Goal: Check status: Check status

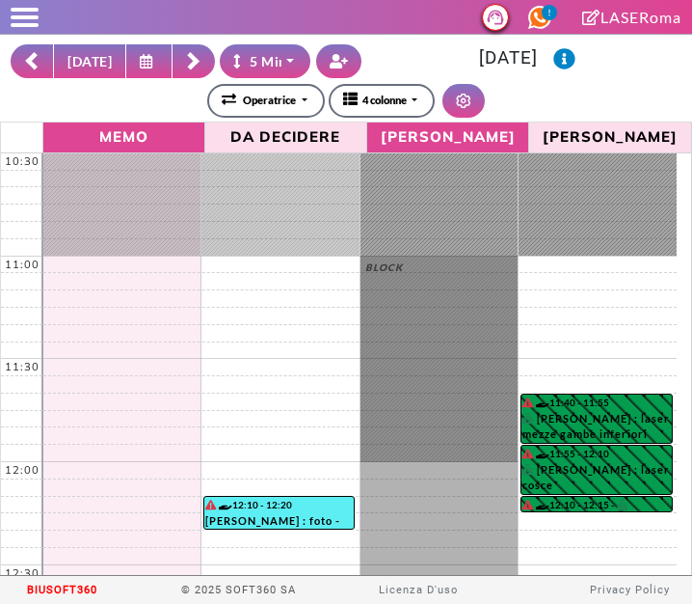
select select "*"
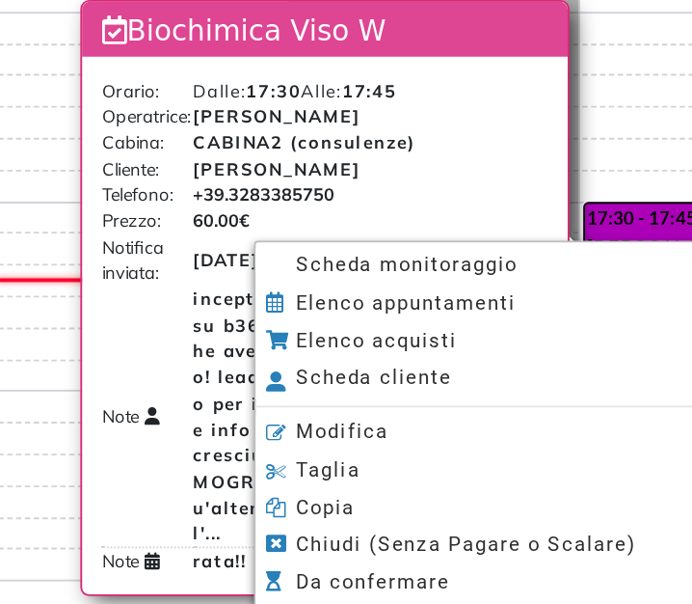
click at [371, 315] on span "Scheda monitoraggio" at bounding box center [425, 314] width 121 height 13
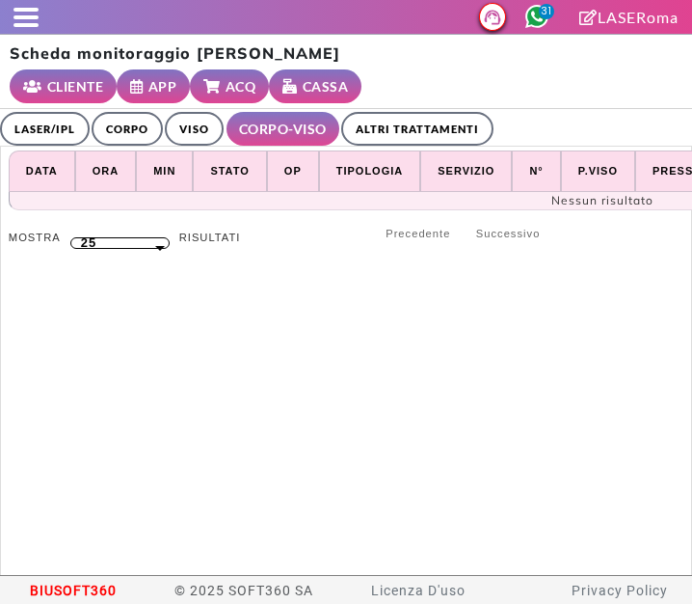
select select "**"
click at [411, 112] on link "ALTRI TRATTAMENTI" at bounding box center [417, 129] width 152 height 34
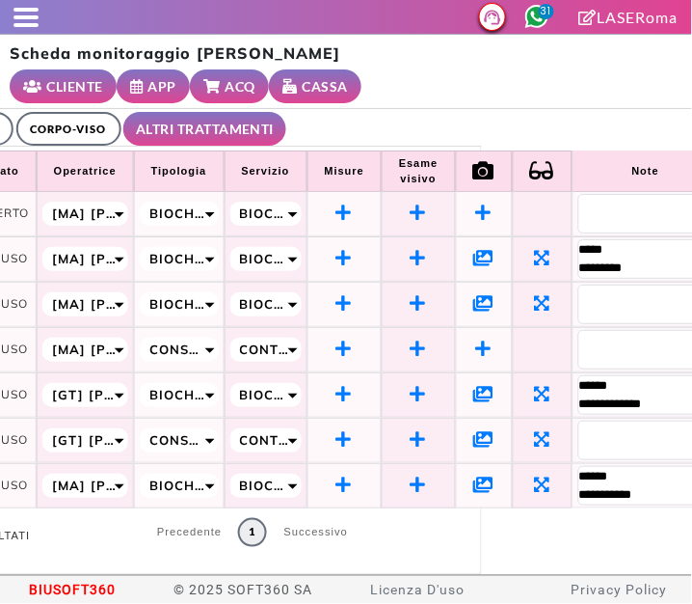
scroll to position [4, 260]
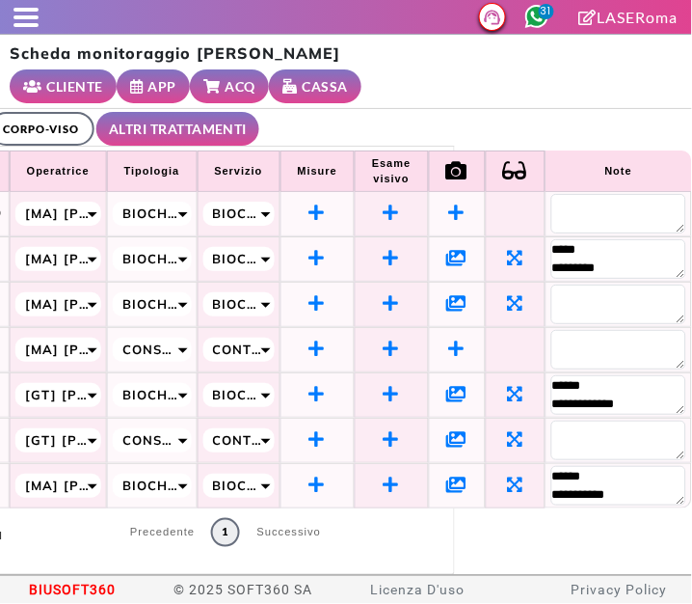
click at [447, 475] on icon at bounding box center [457, 483] width 20 height 17
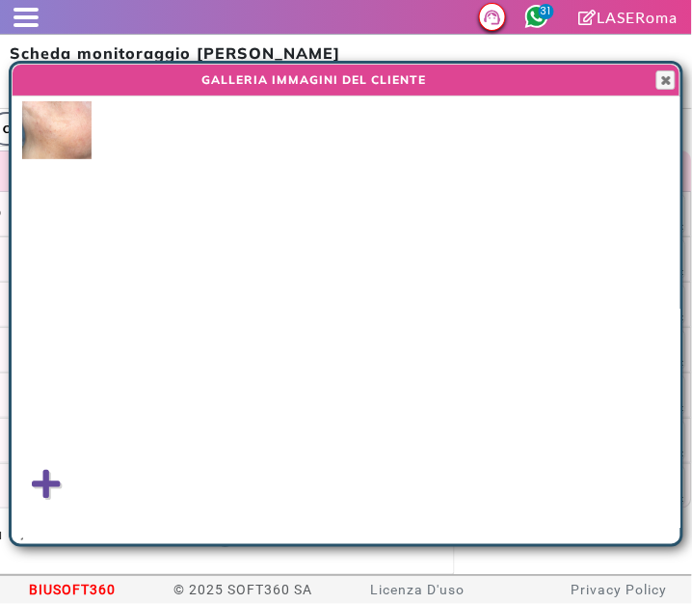
click at [67, 134] on img at bounding box center [56, 130] width 69 height 58
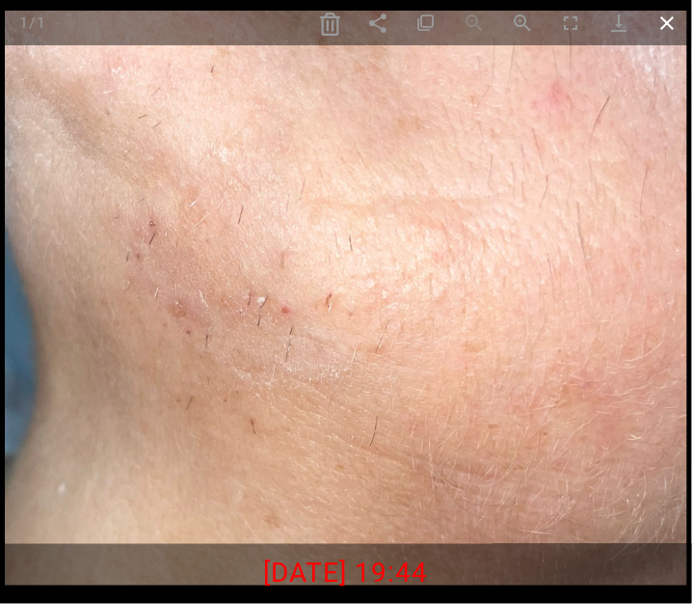
click at [664, 40] on span at bounding box center [668, 22] width 48 height 45
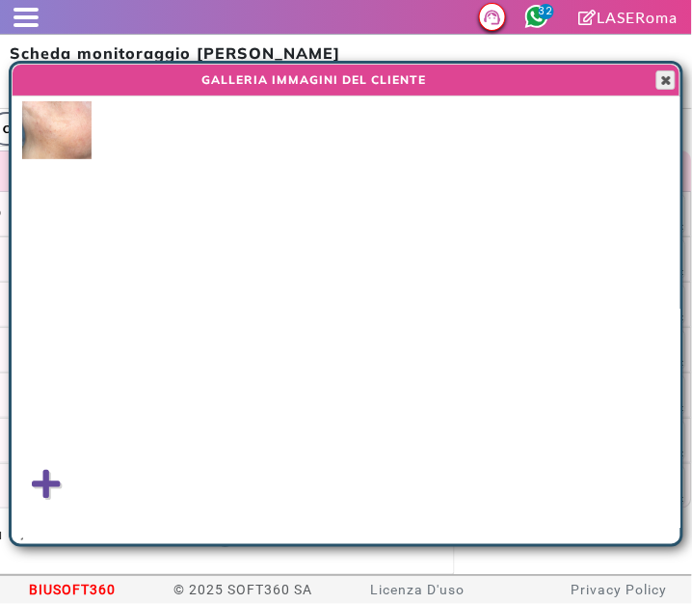
click at [669, 83] on span "button" at bounding box center [666, 79] width 15 height 15
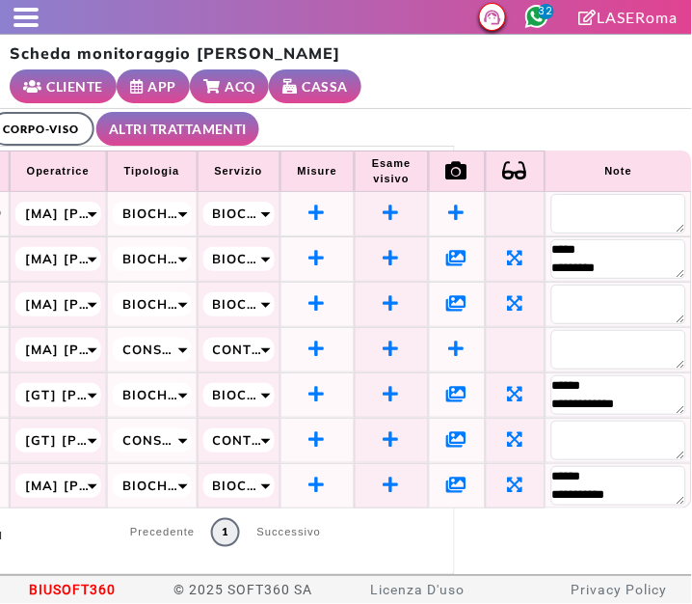
click at [447, 430] on icon at bounding box center [457, 438] width 20 height 17
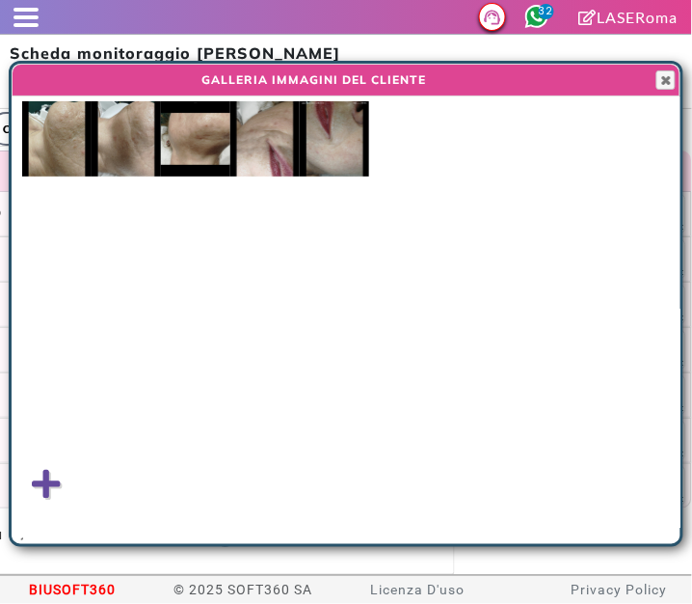
click at [201, 140] on img at bounding box center [195, 138] width 69 height 75
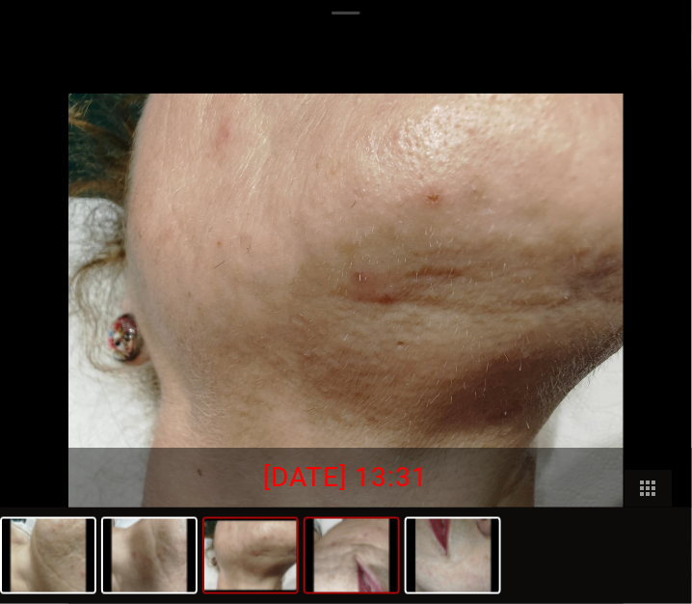
click at [367, 574] on img at bounding box center [352, 555] width 93 height 73
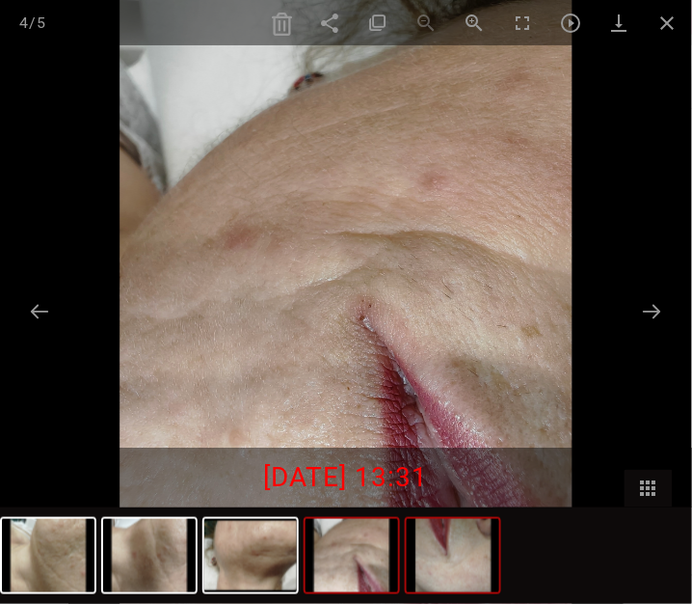
click at [476, 555] on img at bounding box center [453, 555] width 93 height 73
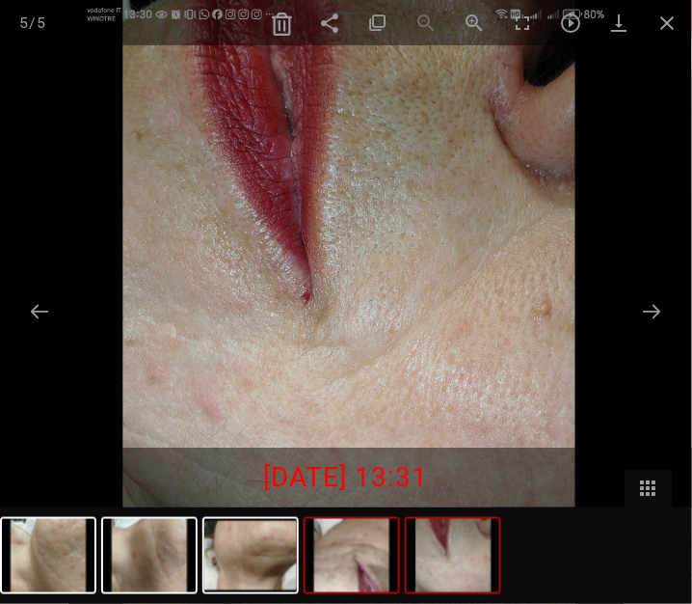
click at [343, 574] on img at bounding box center [352, 555] width 93 height 73
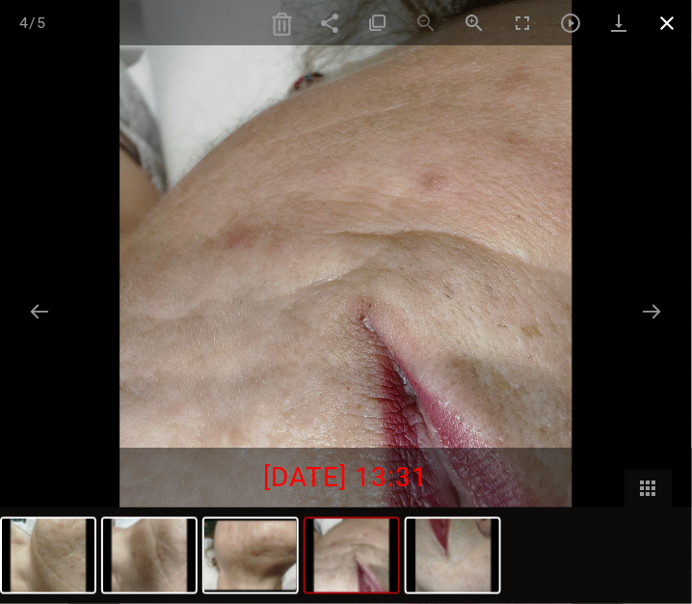
click at [674, 21] on span at bounding box center [668, 22] width 48 height 45
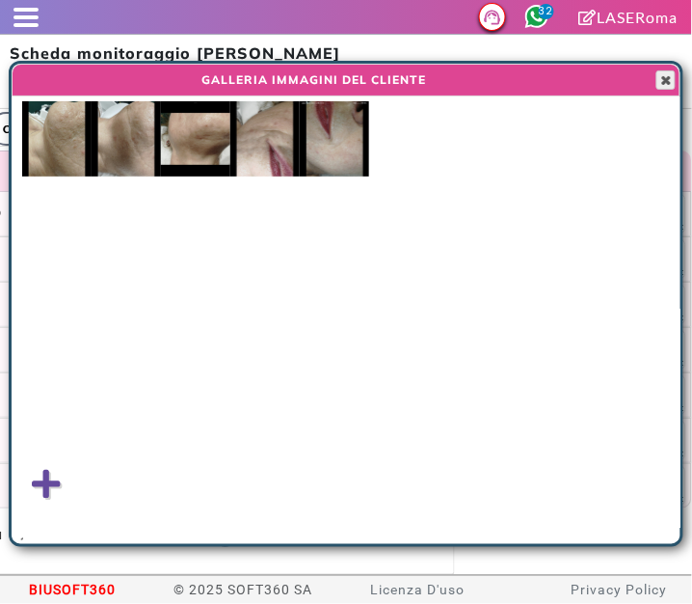
click at [665, 82] on span "button" at bounding box center [666, 79] width 15 height 15
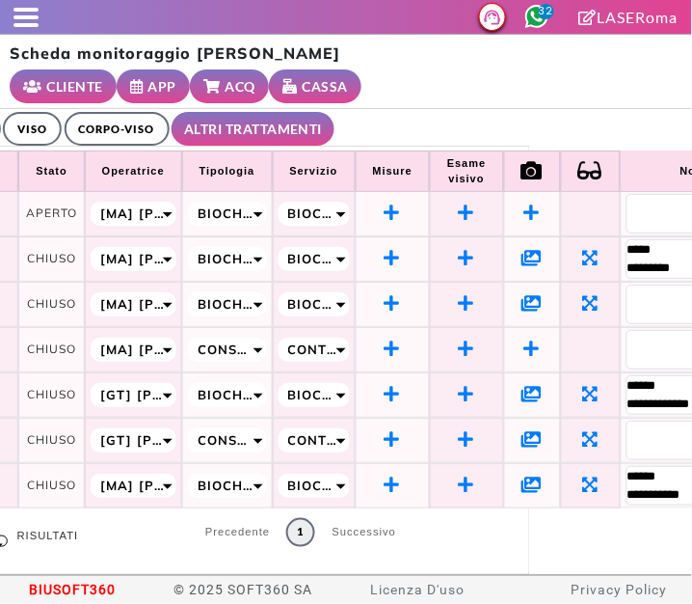
scroll to position [4, 260]
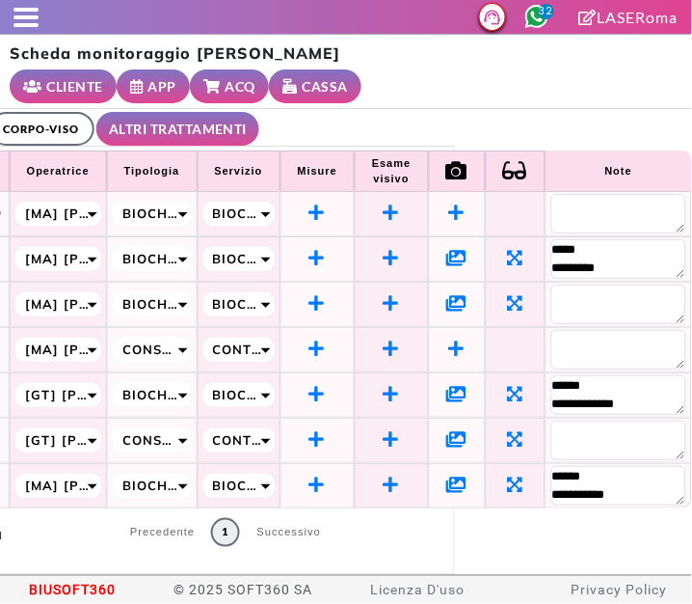
click at [447, 475] on icon at bounding box center [457, 483] width 20 height 17
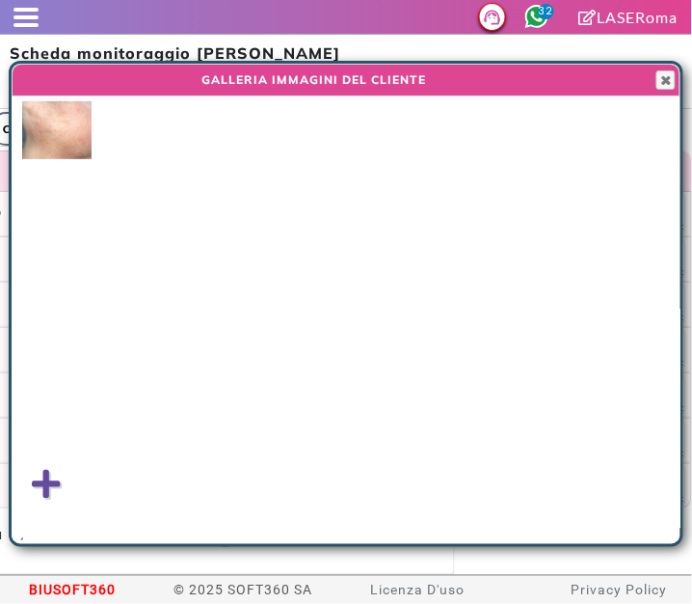
click at [52, 123] on img at bounding box center [56, 130] width 69 height 58
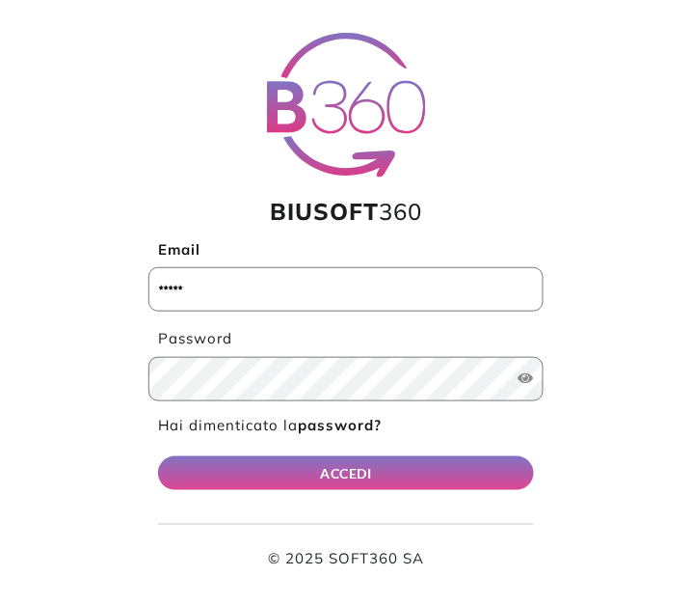
click at [410, 290] on input "Email" at bounding box center [346, 289] width 395 height 44
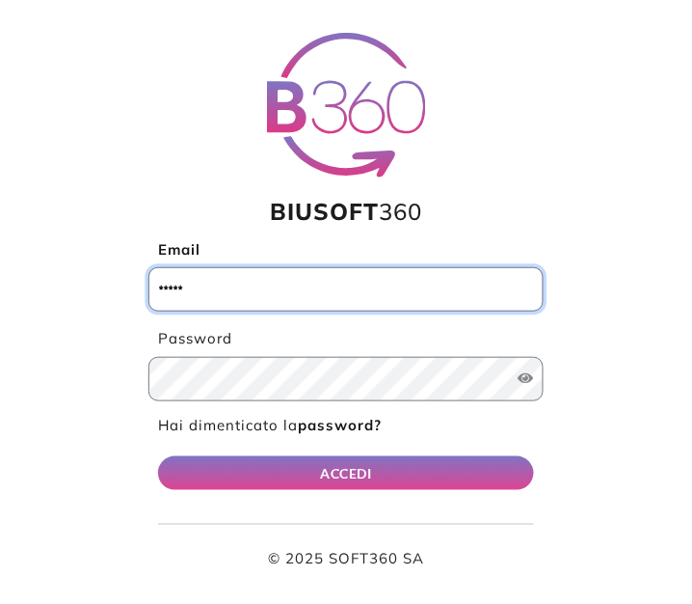
type input "**********"
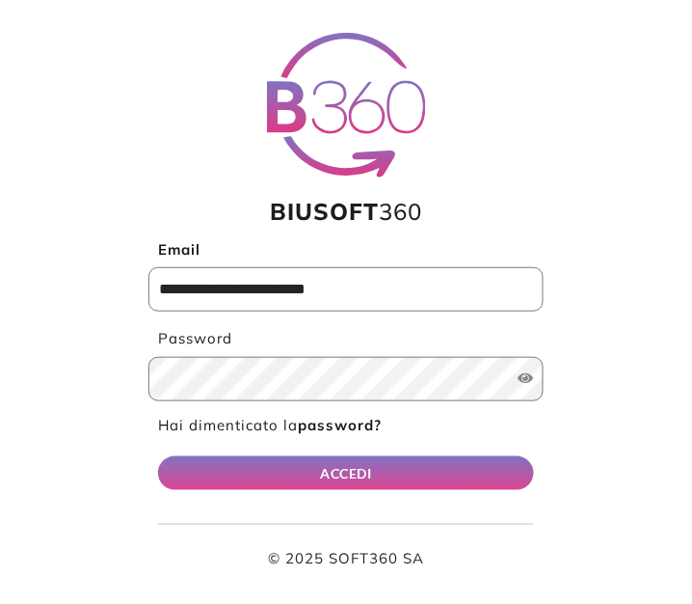
click at [158, 456] on button "ACCEDI" at bounding box center [346, 473] width 376 height 34
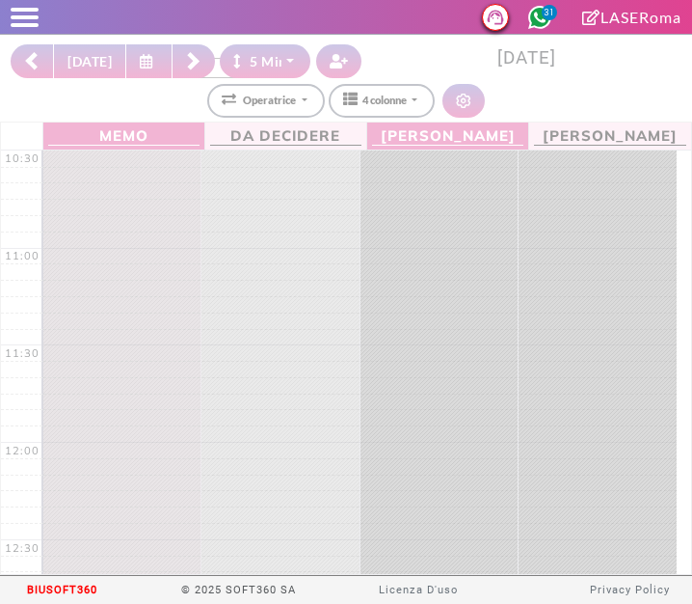
select select "*"
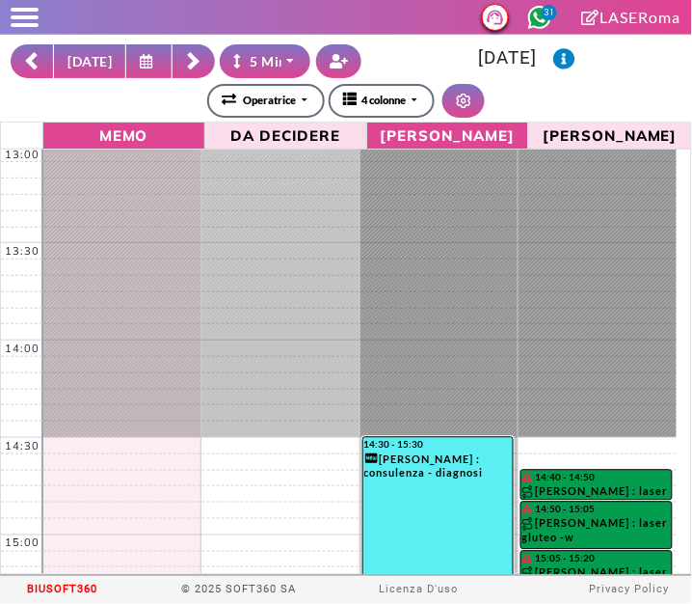
scroll to position [493, 0]
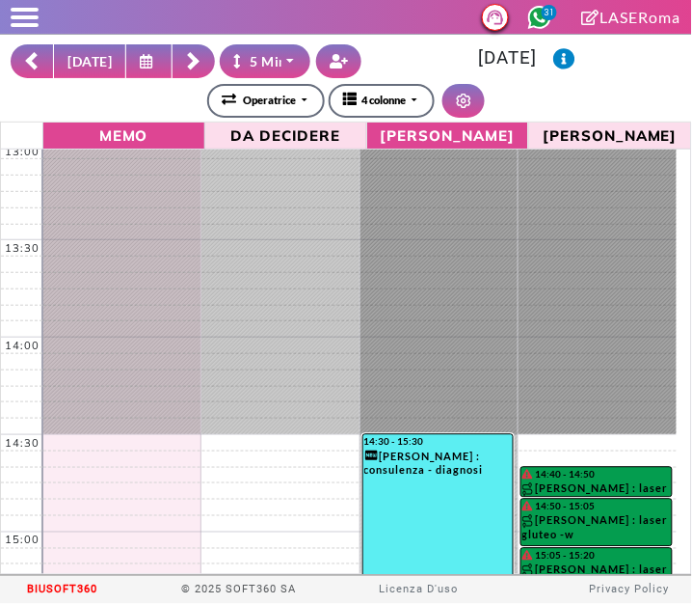
click at [83, 68] on button "[DATE]" at bounding box center [89, 61] width 73 height 34
type input "**********"
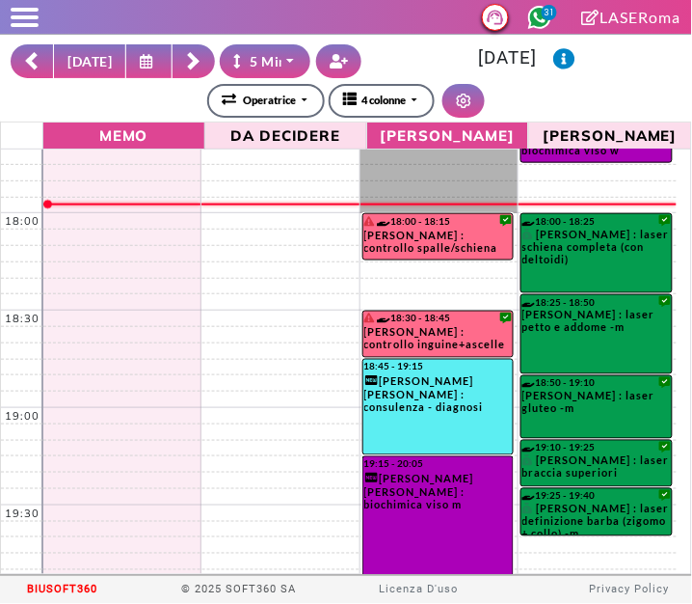
scroll to position [1400, 0]
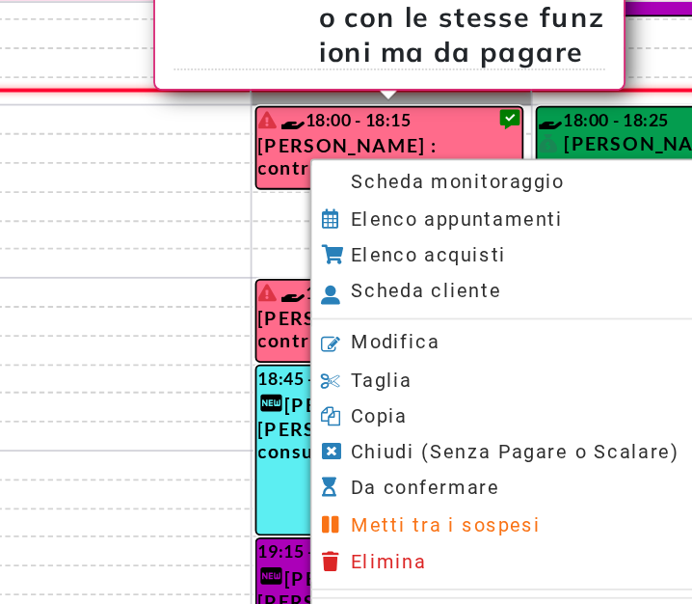
click at [426, 251] on span "Scheda monitoraggio" at bounding box center [477, 250] width 121 height 13
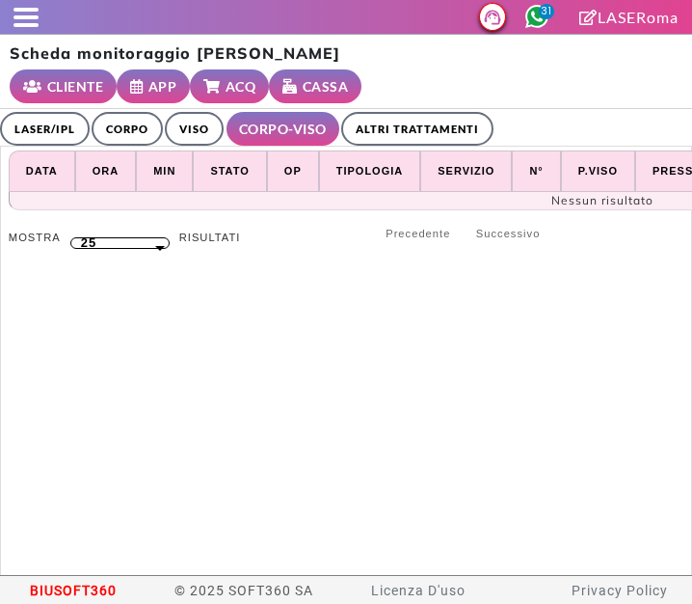
select select "**"
click at [37, 112] on link "LASER/IPL" at bounding box center [45, 129] width 90 height 34
